Goal: Information Seeking & Learning: Learn about a topic

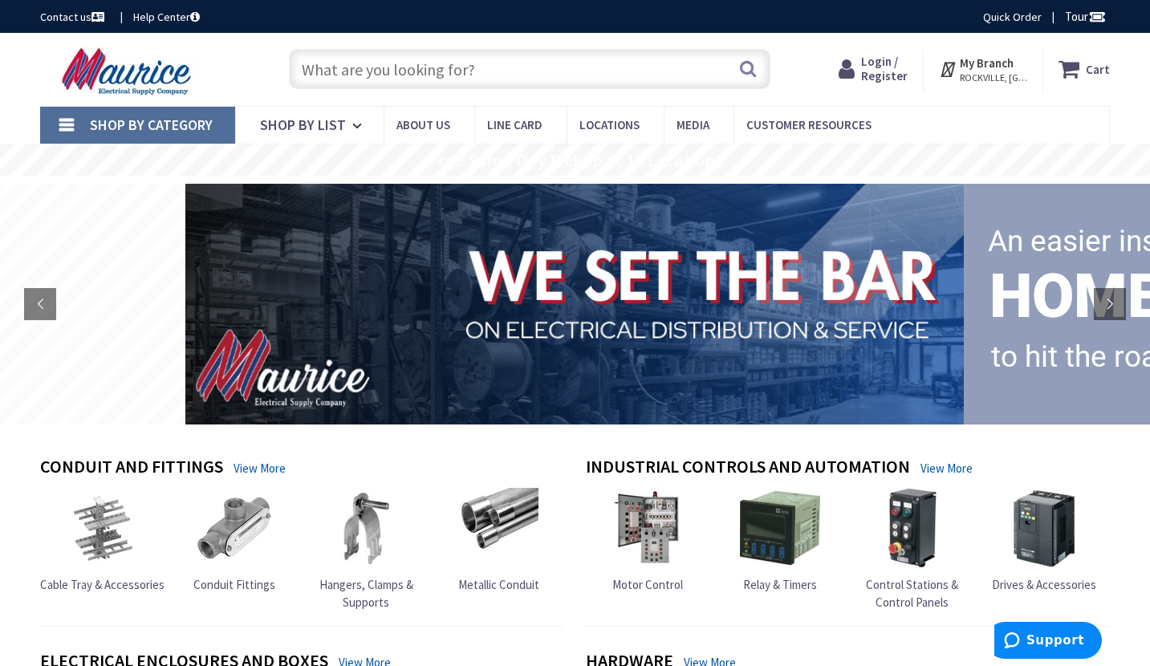
paste input "LH05-42-500"
type input "LH05-42-500"
click at [751, 70] on button "Search" at bounding box center [748, 69] width 21 height 36
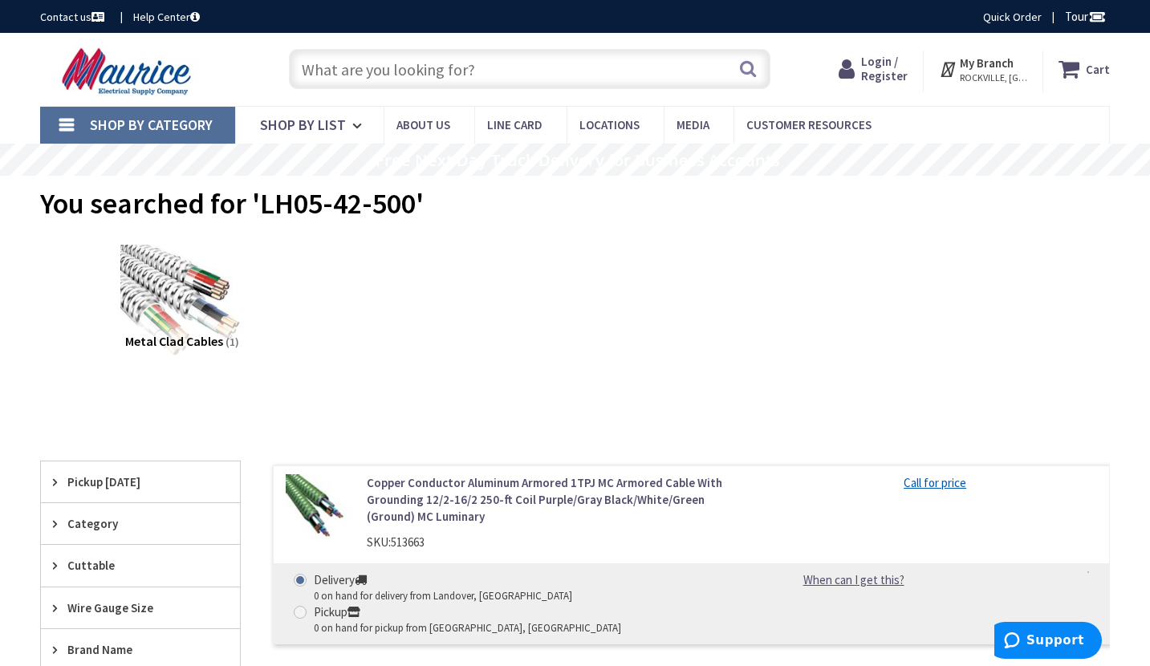
click at [482, 499] on link "Copper Conductor Aluminum Armored 1TPJ MC Armored Cable With Grounding 12/2-16/…" at bounding box center [558, 499] width 382 height 51
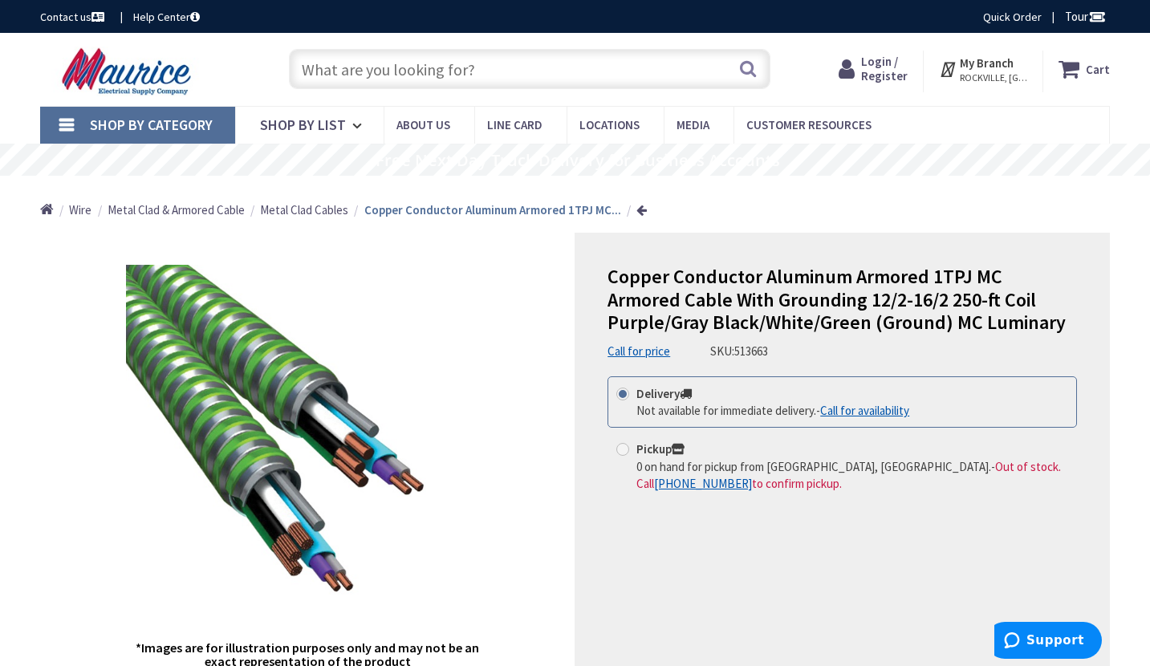
click at [374, 61] on input "text" at bounding box center [530, 69] width 482 height 40
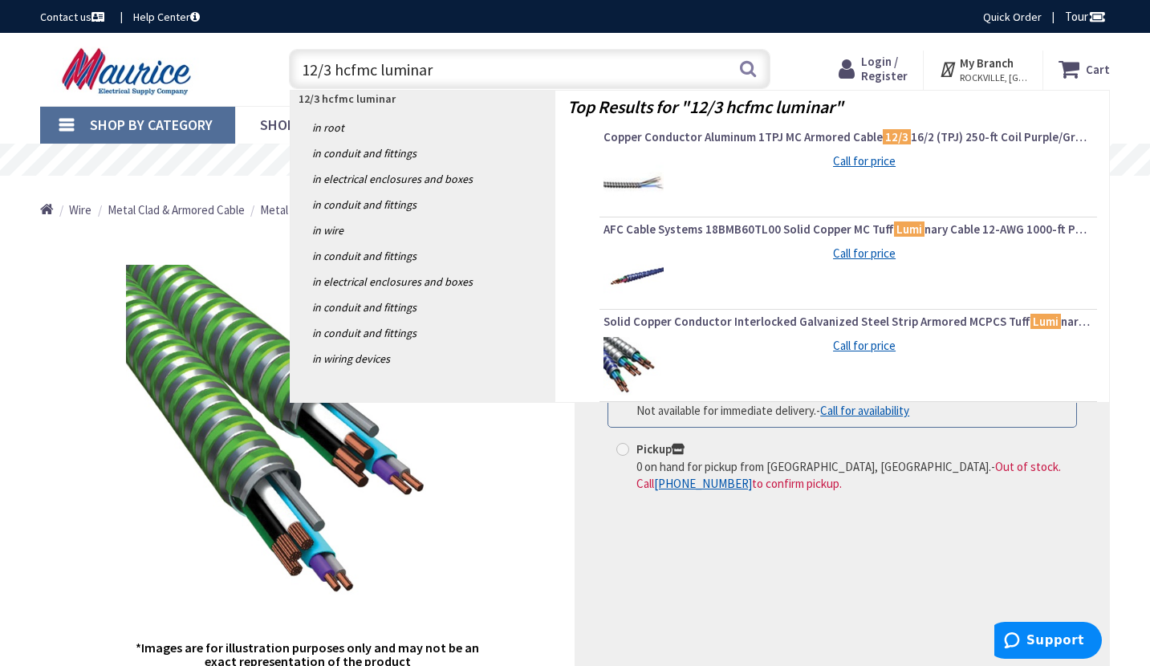
type input "12/3 hcfmc luminary"
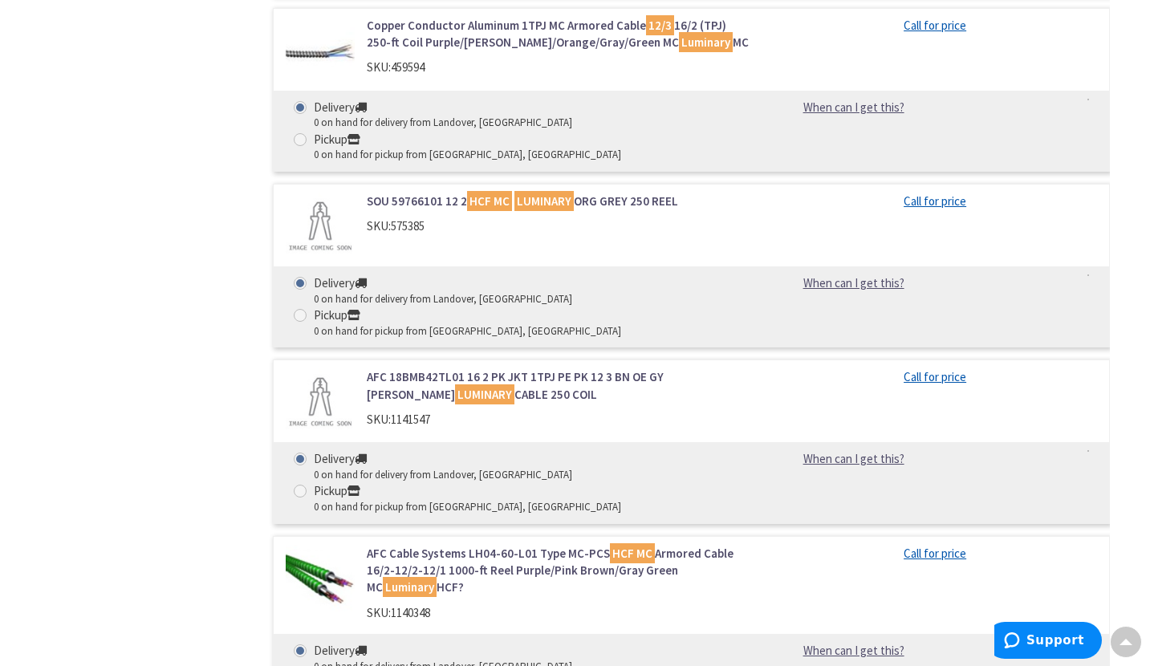
scroll to position [2488, 0]
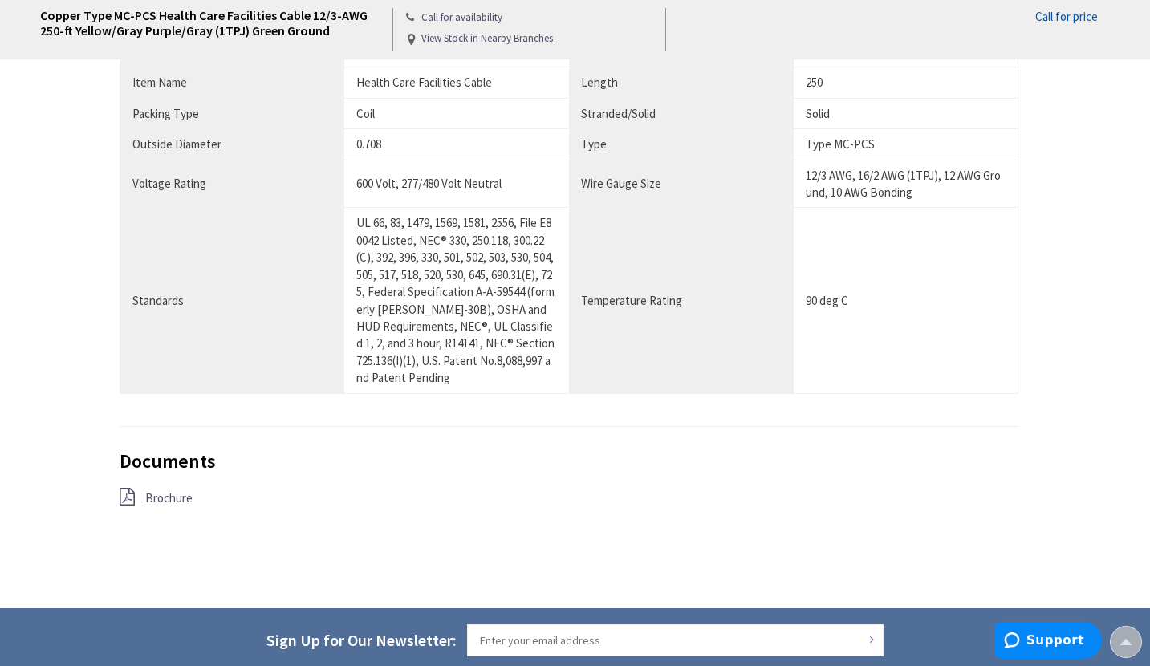
scroll to position [1208, 0]
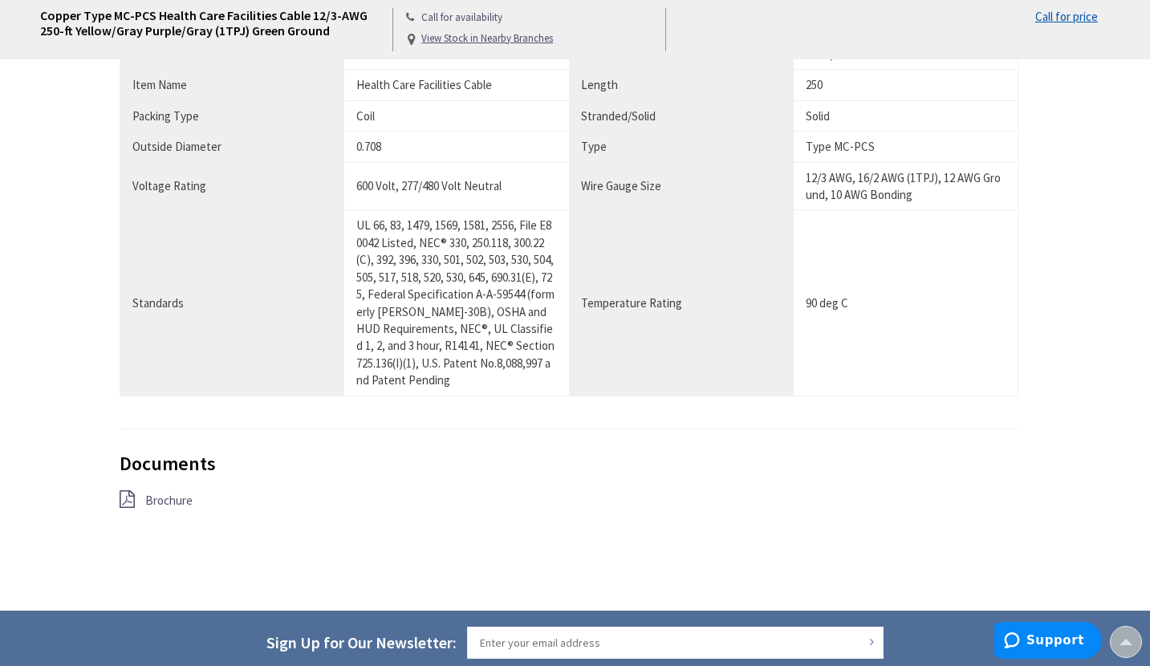
click at [161, 500] on span "Brochure" at bounding box center [168, 500] width 47 height 15
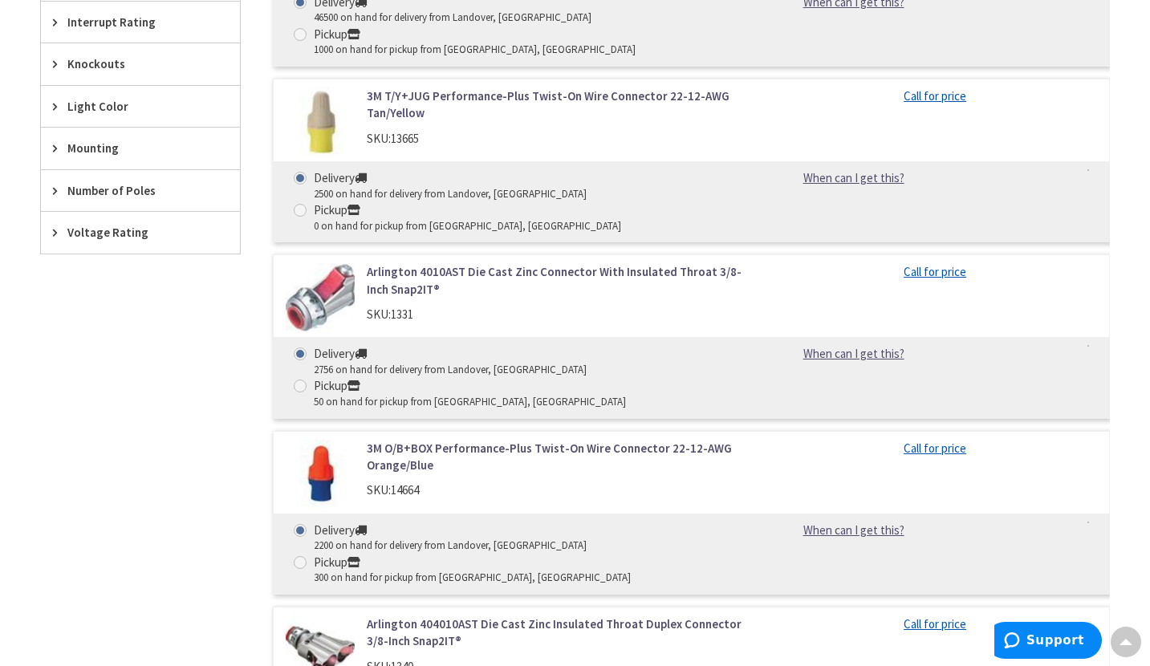
drag, startPoint x: 348, startPoint y: 64, endPoint x: 194, endPoint y: 334, distance: 310.6
click at [194, 334] on div "Filters 19,284 items Pickup Today Rockville, MD (0 mi) (1811) Gaithersburg, MD …" at bounding box center [140, 251] width 201 height 1760
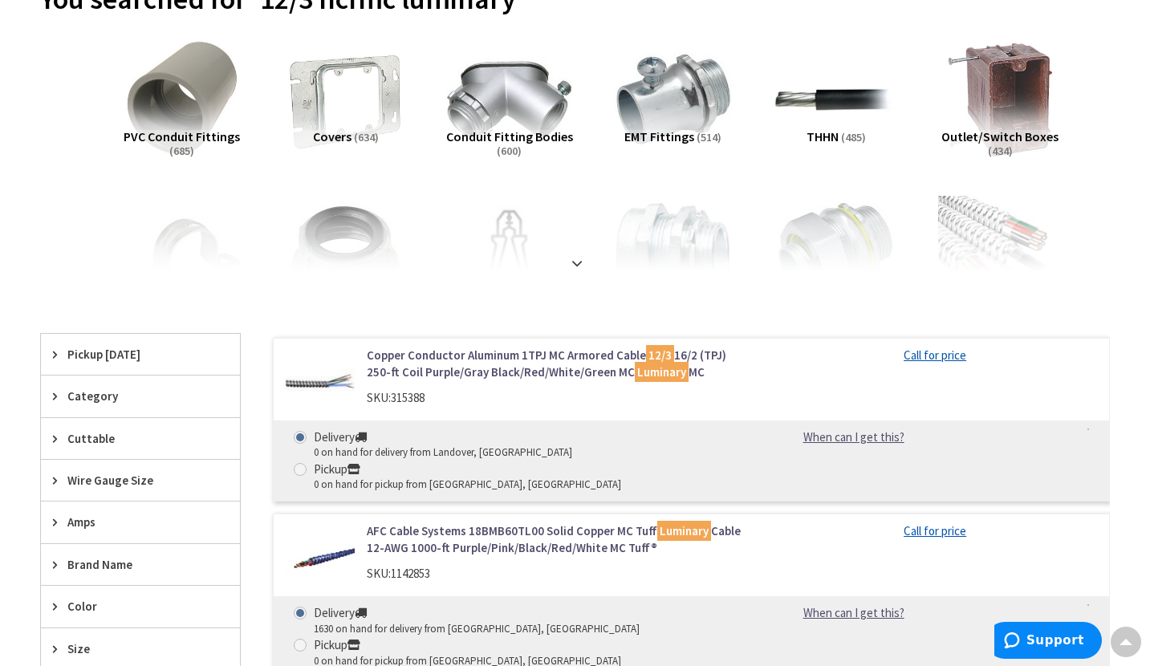
scroll to position [0, 0]
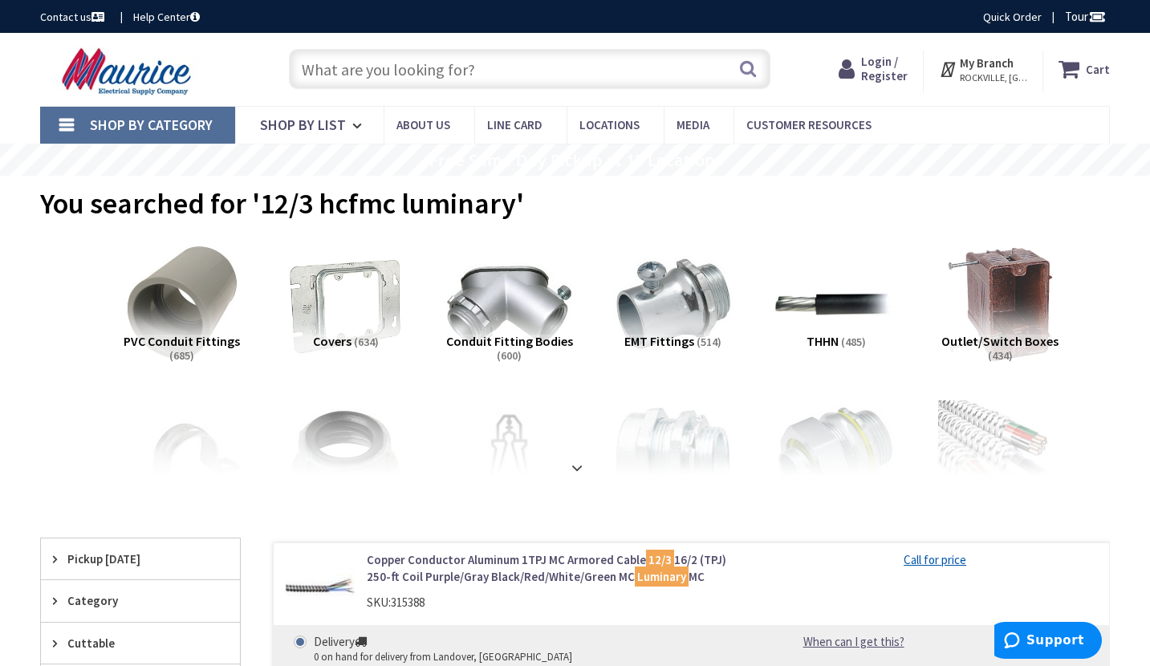
click at [324, 67] on input "text" at bounding box center [530, 69] width 482 height 40
paste input "LH05-42-500"
type input "LH05-42-500"
click at [753, 68] on button "Search" at bounding box center [748, 69] width 21 height 36
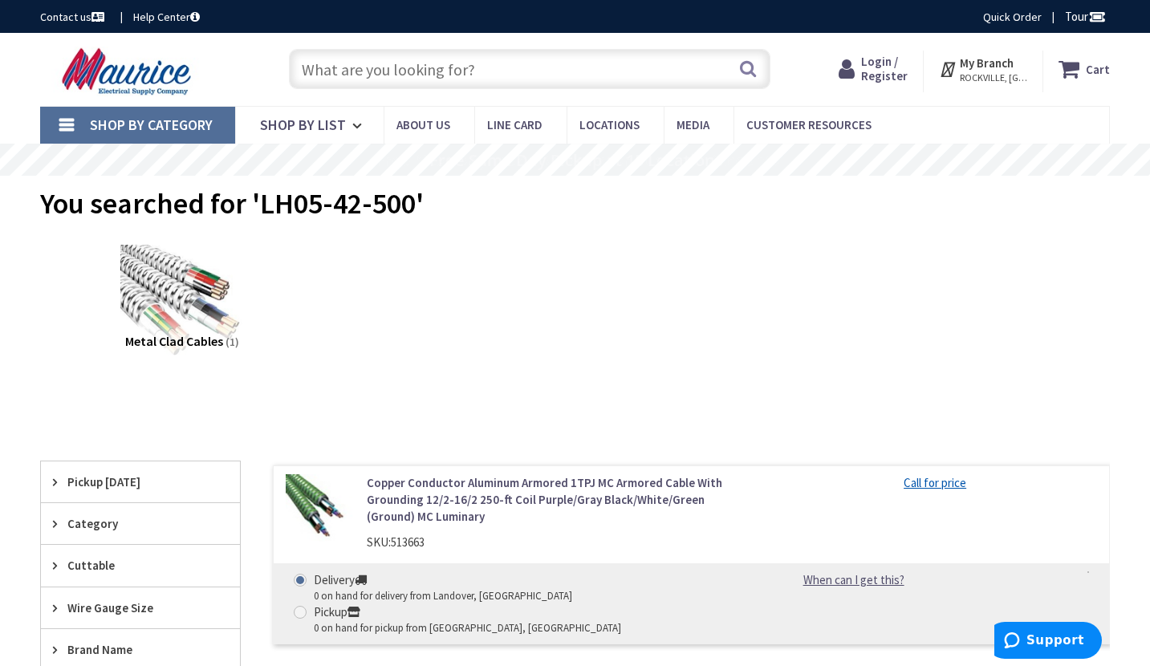
click at [468, 487] on link "Copper Conductor Aluminum Armored 1TPJ MC Armored Cable With Grounding 12/2-16/…" at bounding box center [558, 499] width 382 height 51
